Goal: Navigation & Orientation: Find specific page/section

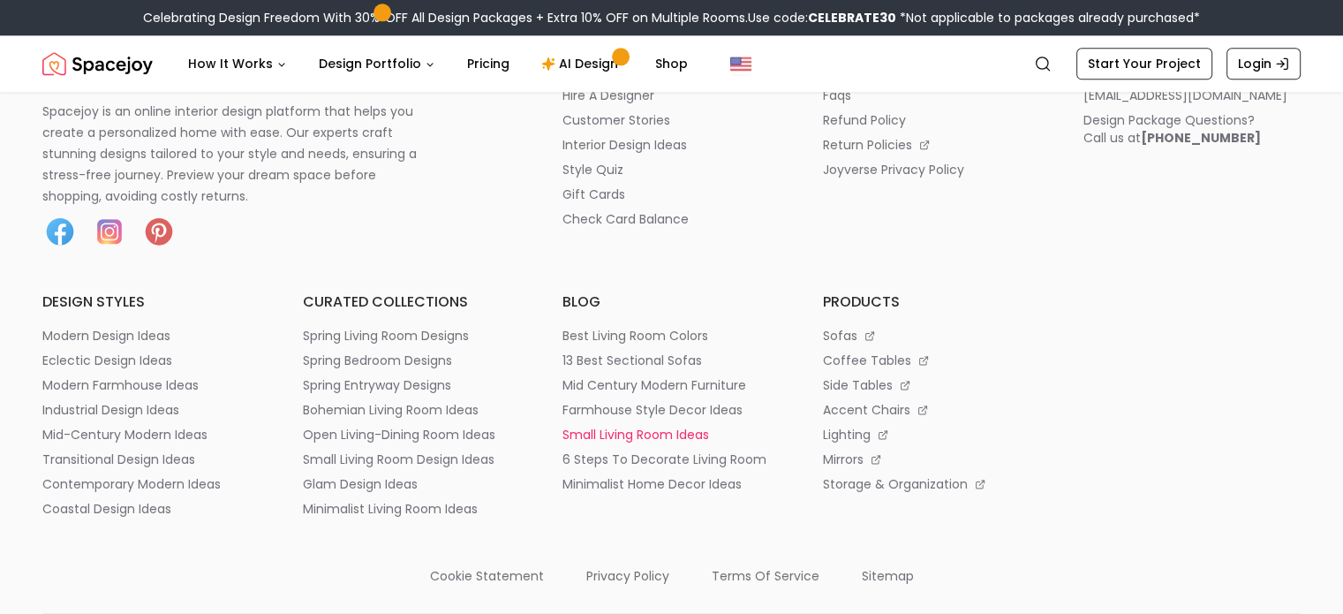
scroll to position [2355, 0]
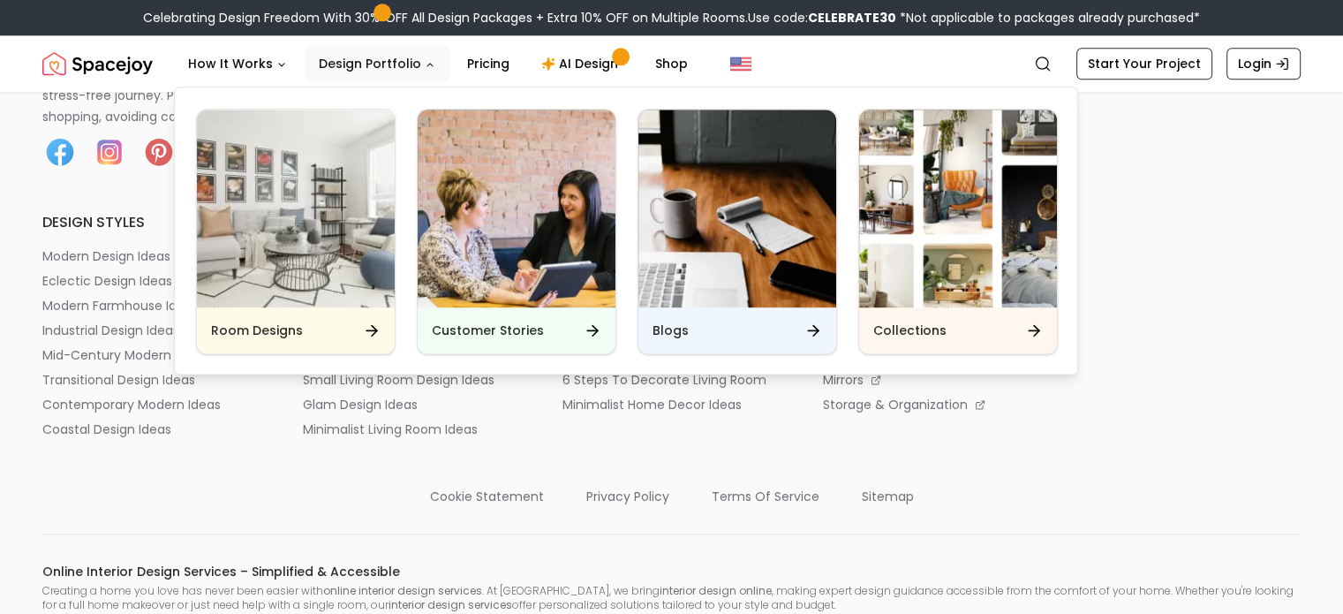
click at [412, 57] on button "Design Portfolio" at bounding box center [377, 63] width 145 height 35
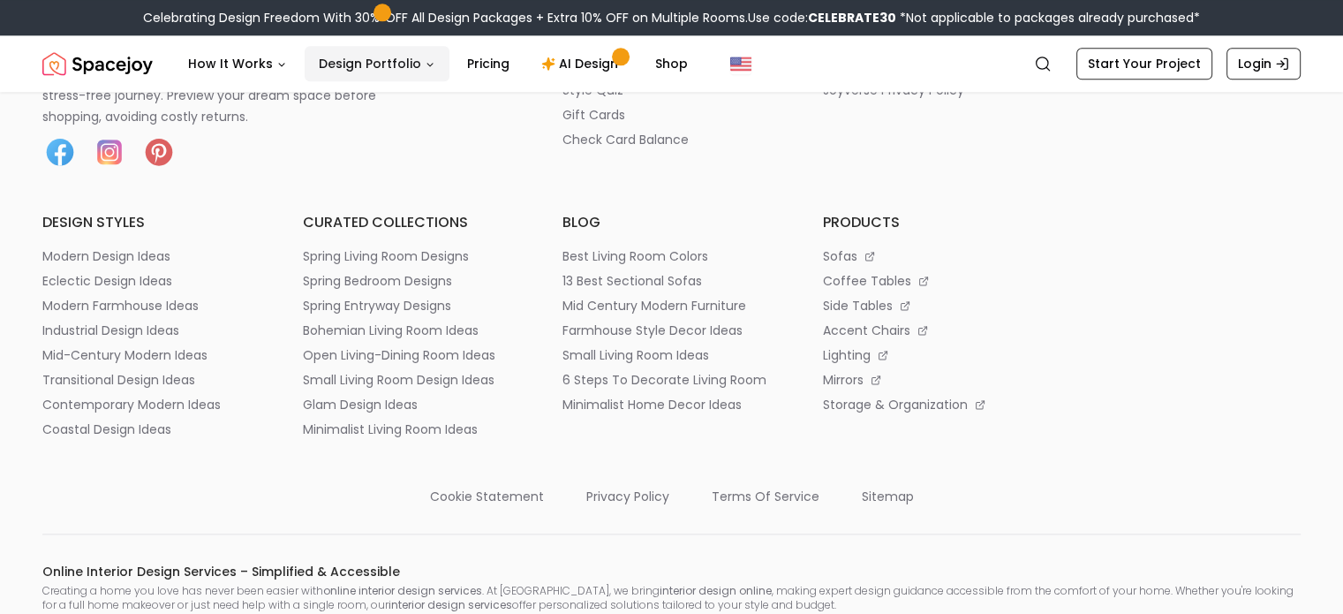
click at [427, 64] on icon "Main" at bounding box center [429, 65] width 5 height 3
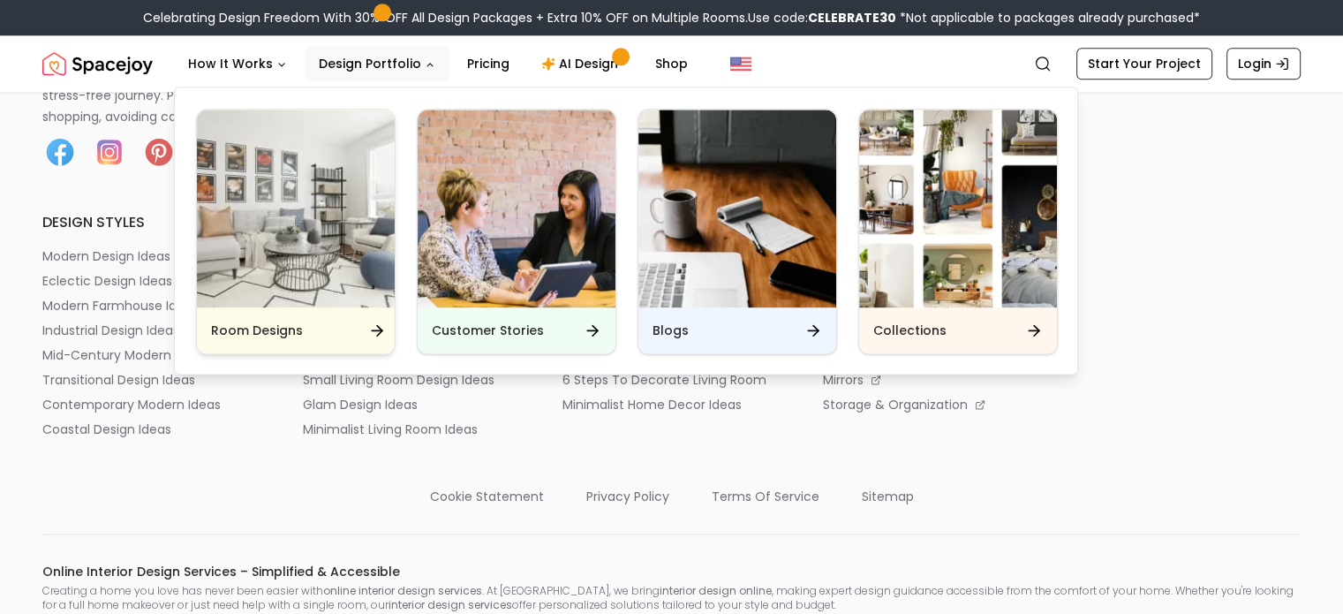
click at [377, 328] on icon "Main" at bounding box center [377, 330] width 18 height 18
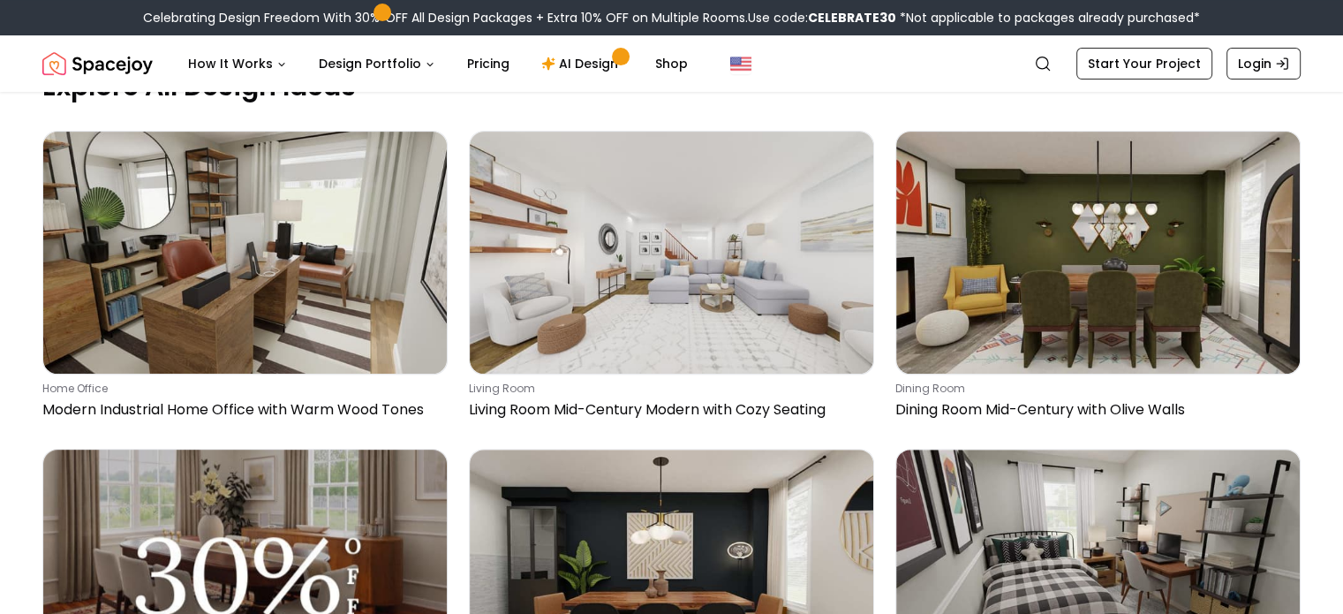
scroll to position [707, 0]
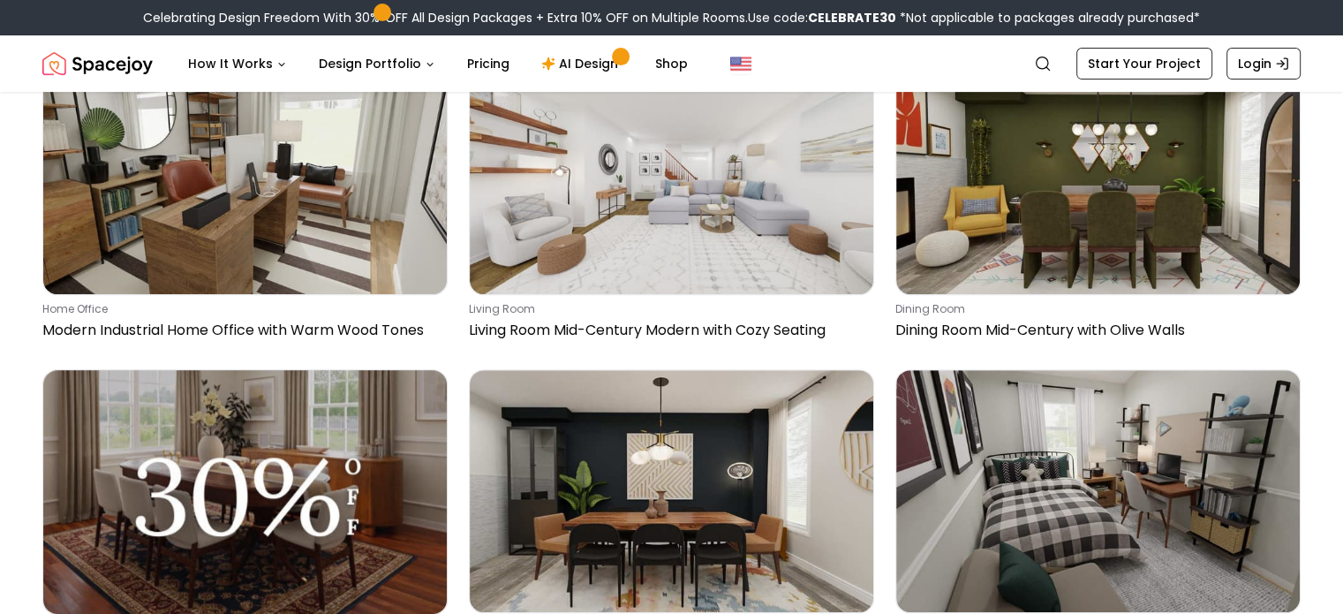
drag, startPoint x: 155, startPoint y: 69, endPoint x: 102, endPoint y: 80, distance: 54.2
click at [102, 80] on nav "Spacejoy Search How It Works Design Portfolio Pricing AI Design Shop Search Sta…" at bounding box center [671, 63] width 1259 height 57
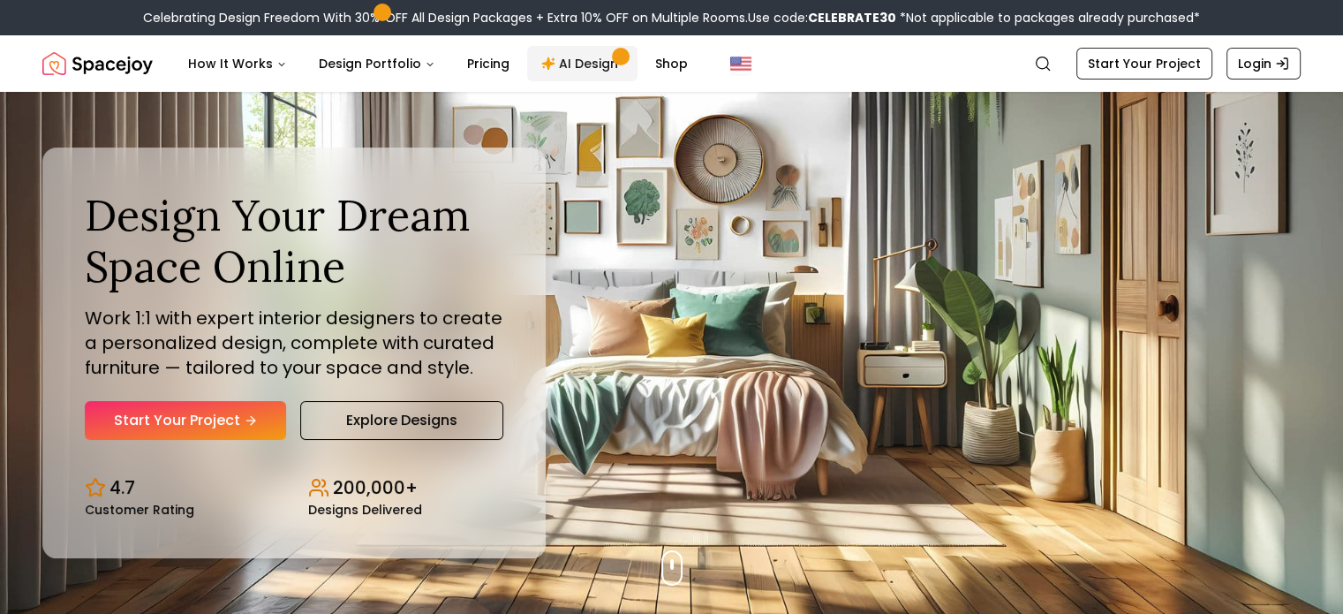
click at [579, 72] on link "AI Design" at bounding box center [582, 63] width 110 height 35
